Goal: Entertainment & Leisure: Consume media (video, audio)

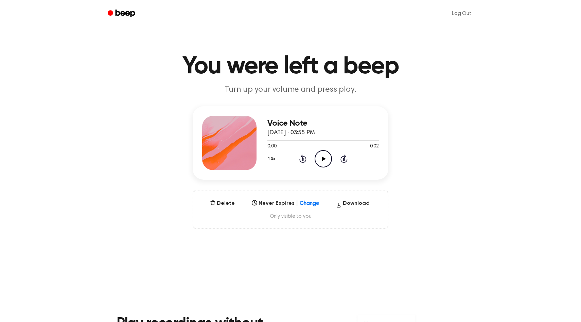
click at [323, 158] on icon at bounding box center [324, 159] width 4 height 4
click at [324, 158] on icon "Play Audio" at bounding box center [323, 158] width 17 height 17
click at [321, 160] on icon "Play Audio" at bounding box center [323, 158] width 17 height 17
click at [214, 203] on icon "button" at bounding box center [212, 202] width 5 height 5
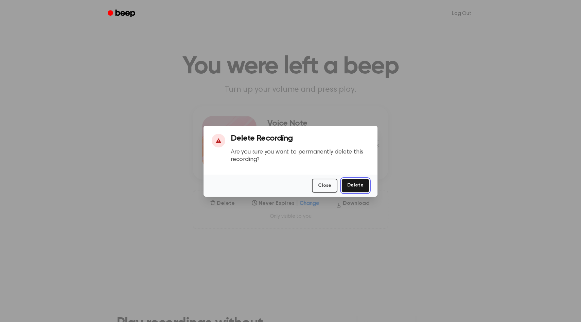
click at [360, 188] on button "Delete" at bounding box center [355, 186] width 28 height 14
click at [359, 184] on button "Delete" at bounding box center [355, 186] width 28 height 14
